Goal: Transaction & Acquisition: Purchase product/service

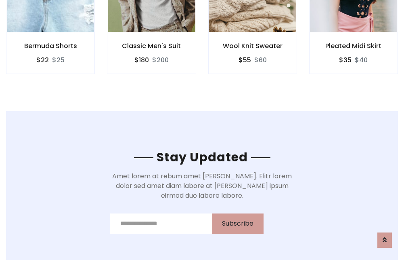
scroll to position [1216, 0]
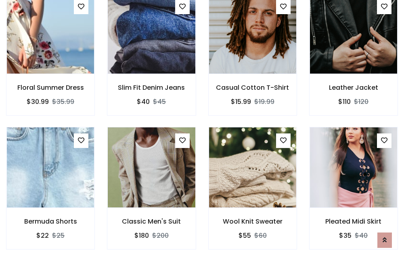
click at [202, 130] on div "Wool Knit Sweater $55 $60" at bounding box center [252, 194] width 101 height 134
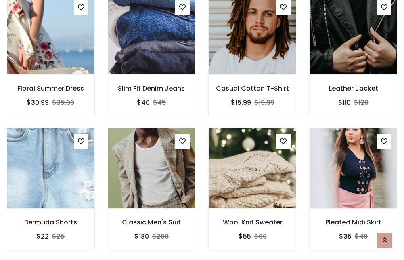
click at [202, 130] on div "Wool Knit Sweater $55 $60" at bounding box center [252, 195] width 101 height 134
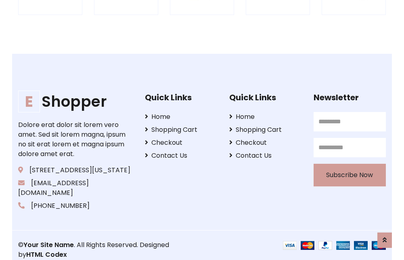
scroll to position [1537, 0]
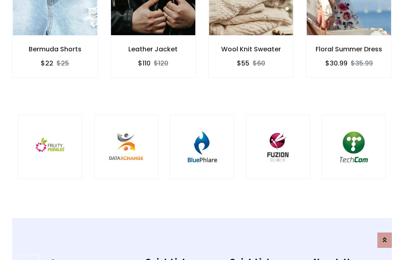
click at [202, 130] on img at bounding box center [202, 147] width 44 height 44
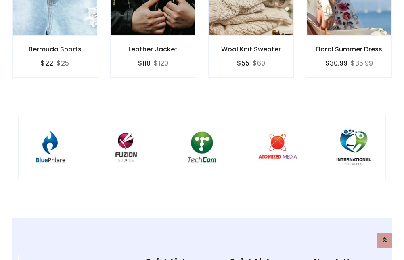
click at [202, 130] on img at bounding box center [202, 147] width 44 height 44
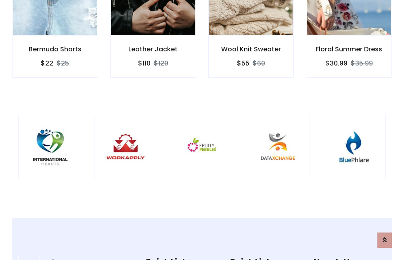
click at [202, 130] on img at bounding box center [202, 147] width 44 height 44
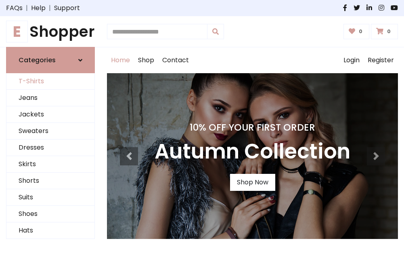
click at [50, 82] on link "T-Shirts" at bounding box center [50, 81] width 88 height 17
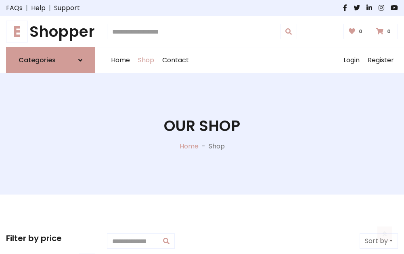
scroll to position [324, 0]
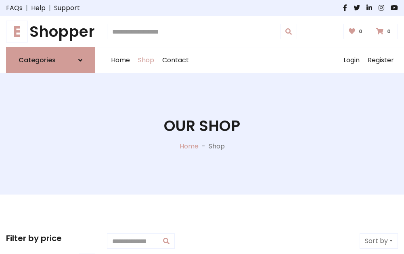
click at [50, 31] on h1 "E Shopper" at bounding box center [50, 32] width 89 height 18
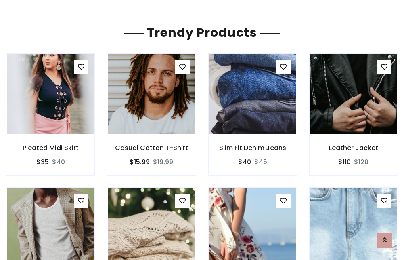
scroll to position [48, 0]
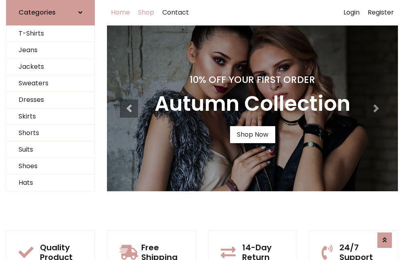
click at [147, 13] on link "Shop" at bounding box center [146, 13] width 24 height 26
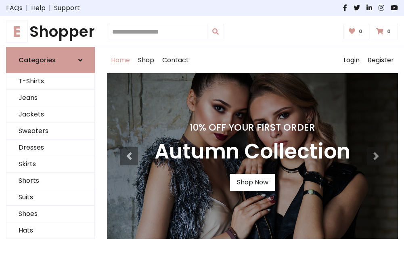
scroll to position [265, 0]
